Goal: Communication & Community: Answer question/provide support

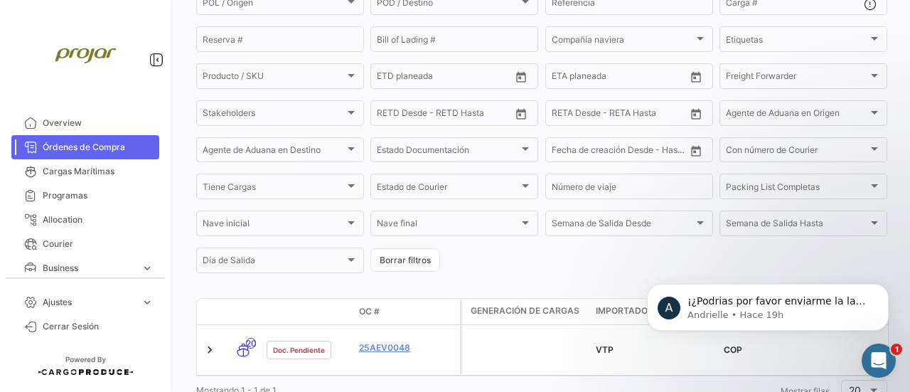
scroll to position [434, 0]
click at [750, 312] on p "Andrielle • Hace 19h" at bounding box center [779, 315] width 183 height 13
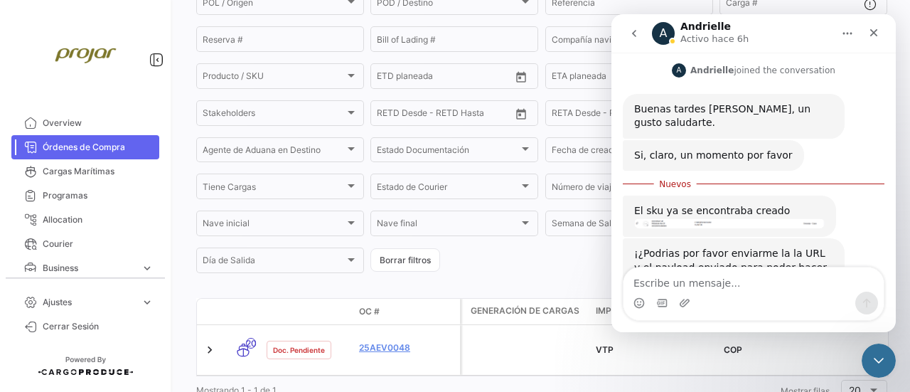
scroll to position [457, 0]
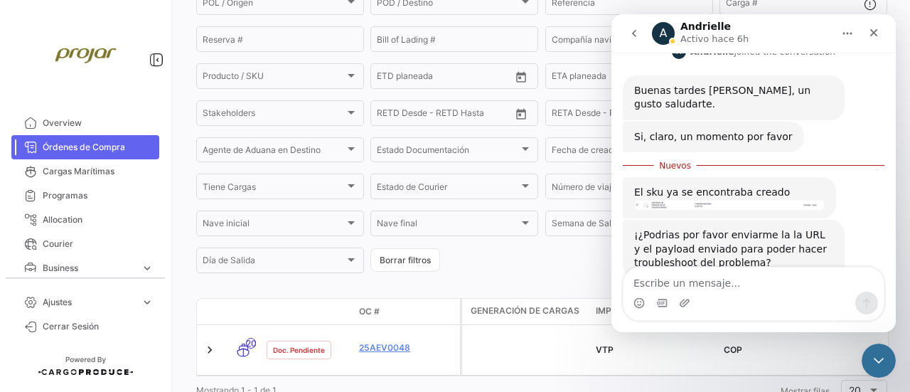
click at [696, 200] on img "Andrielle dice…" at bounding box center [729, 205] width 191 height 10
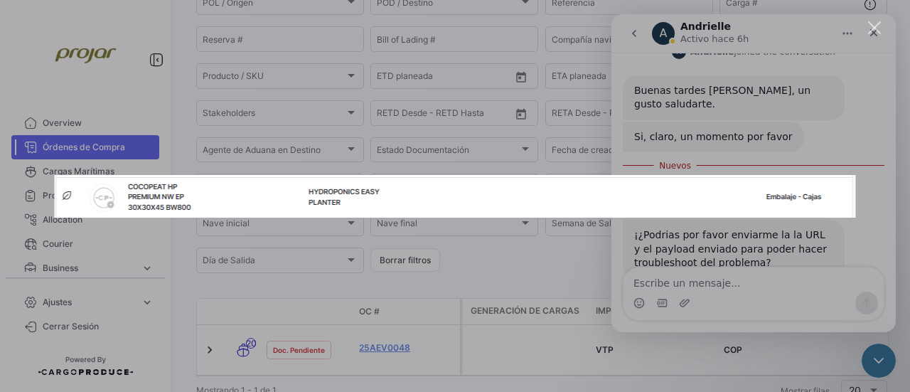
scroll to position [0, 0]
click at [771, 257] on div "Intercom Messenger" at bounding box center [455, 196] width 910 height 392
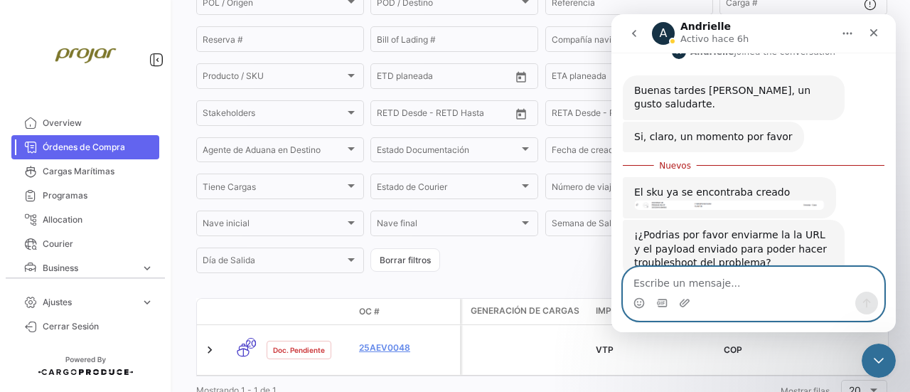
click at [701, 280] on textarea "Escribe un mensaje..." at bounding box center [754, 279] width 260 height 24
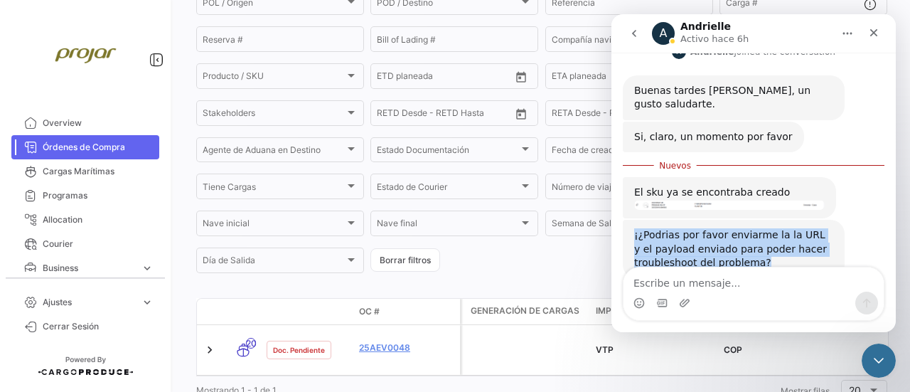
drag, startPoint x: 760, startPoint y: 225, endPoint x: 629, endPoint y: 198, distance: 133.5
click at [629, 220] on div "¡¿Podrias por favor enviarme la la URL y el payload enviado para poder hacer tr…" at bounding box center [734, 249] width 222 height 59
copy div "¡¿Podrias por favor enviarme la la URL y el payload enviado para poder hacer tr…"
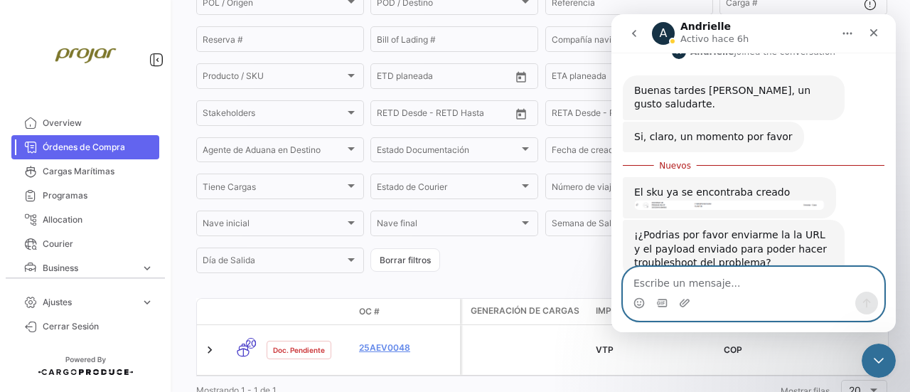
click at [676, 282] on textarea "Escribe un mensaje..." at bounding box center [754, 279] width 260 height 24
paste textarea ""poNumber": "25AEC1859", "exporterName": "PRL", "importerName": "ACH", "portOfO…"
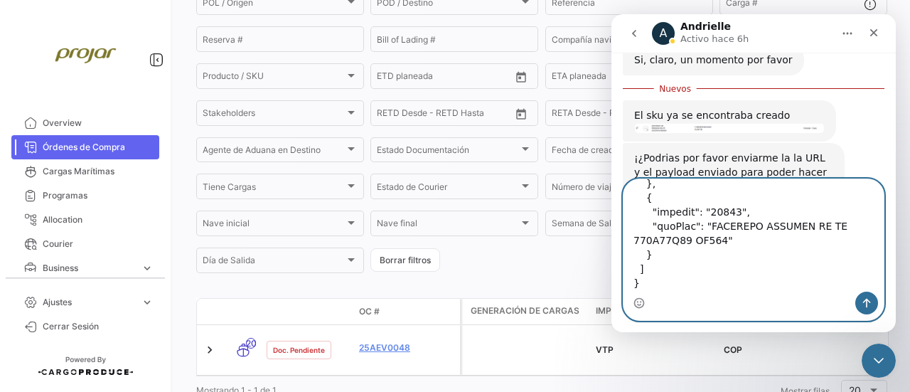
scroll to position [546, 0]
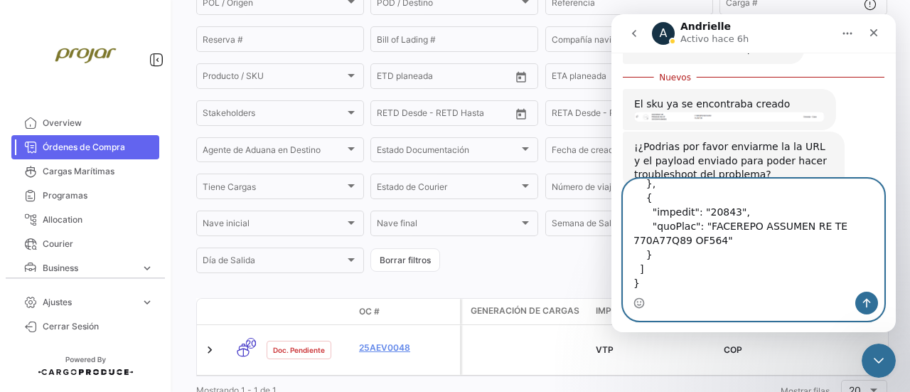
type textarea ""poNumber": "25AEC1859", "exporterName": "PRL", "importerName": "ACH", "portOfO…"
click at [863, 298] on icon "Enviar un mensaje…" at bounding box center [866, 302] width 11 height 11
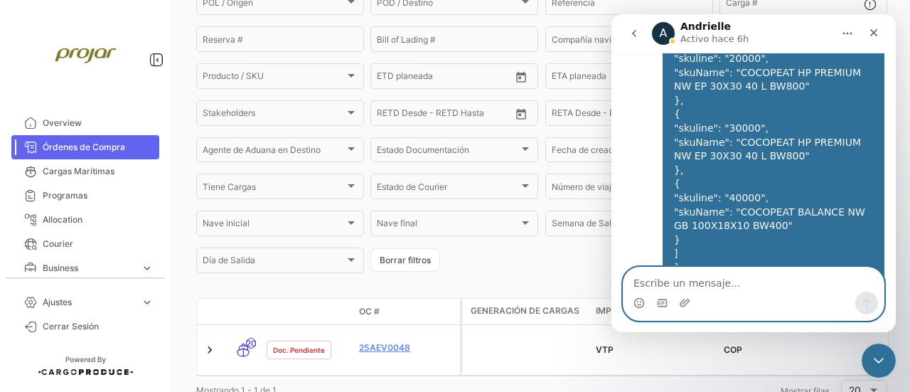
scroll to position [1330, 0]
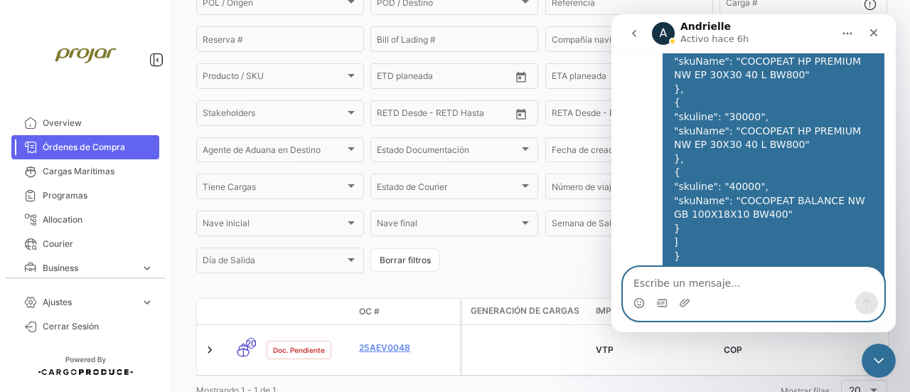
click at [673, 275] on textarea "Escribe un mensaje..." at bounding box center [754, 279] width 260 height 24
paste textarea "[URL][DOMAIN_NAME]"
type textarea "[URL][DOMAIN_NAME]"
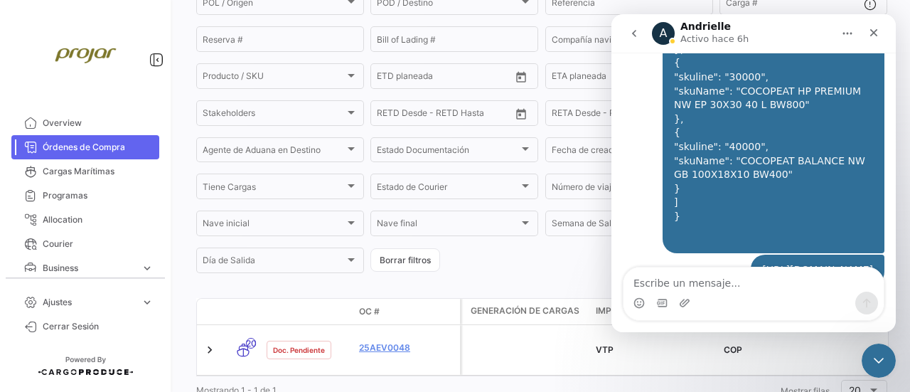
scroll to position [1376, 0]
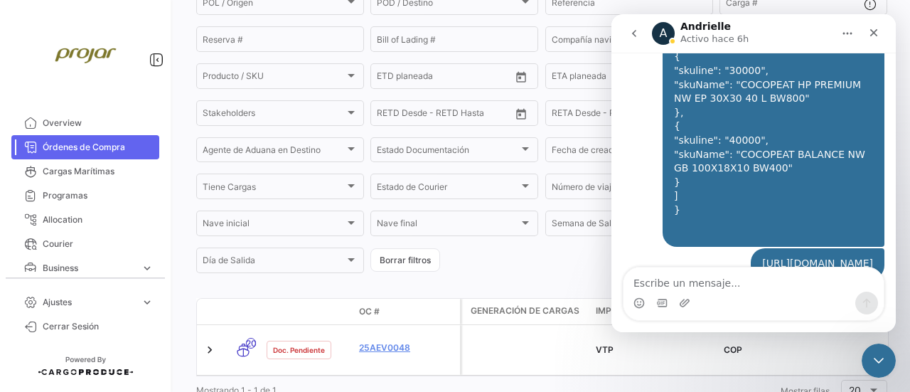
click at [634, 33] on icon "go back" at bounding box center [634, 33] width 11 height 11
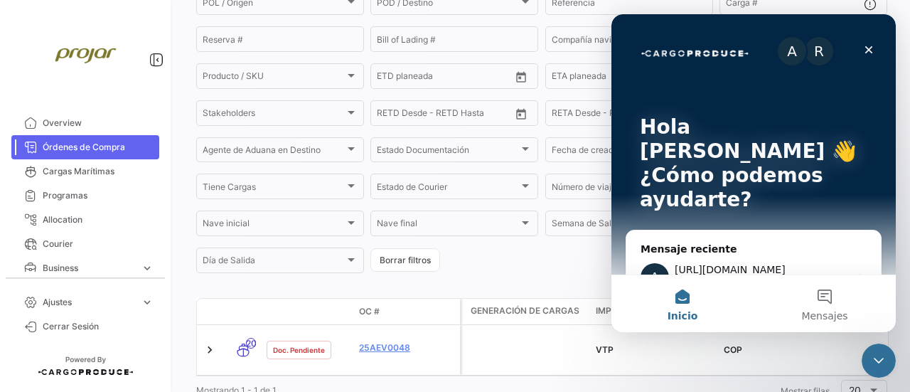
scroll to position [0, 0]
drag, startPoint x: 865, startPoint y: 51, endPoint x: 1390, endPoint y: 275, distance: 571.1
click at [865, 51] on icon "Cerrar" at bounding box center [868, 49] width 11 height 11
